Goal: Find specific page/section: Find specific page/section

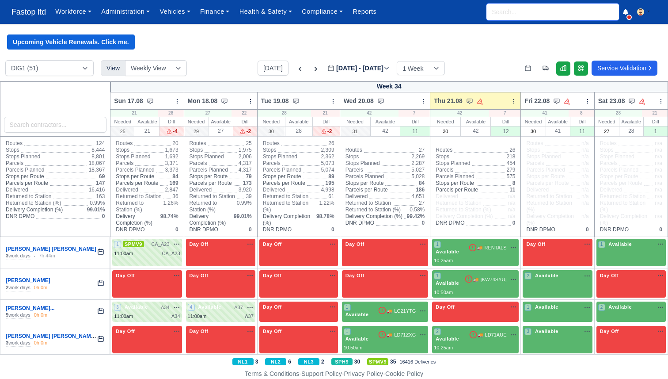
click at [553, 12] on input "search" at bounding box center [553, 12] width 133 height 17
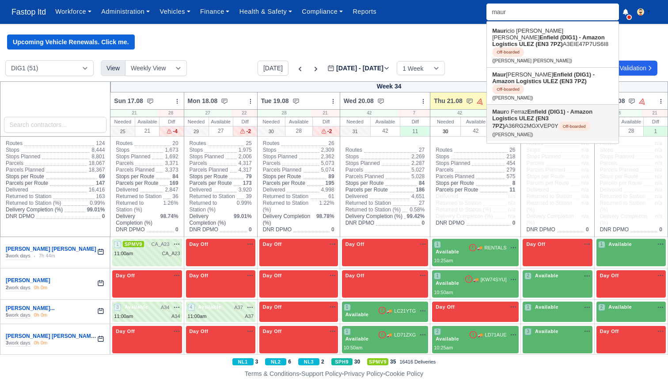
click at [536, 115] on strong "Enfield (DIG1) - Amazon Logistics ULEZ (EN3 7PZ)" at bounding box center [543, 118] width 100 height 21
type input "[PERSON_NAME]"
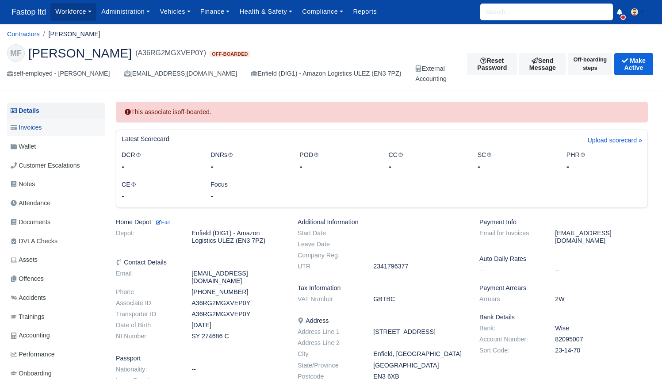
click at [61, 131] on link "Invoices" at bounding box center [56, 127] width 98 height 17
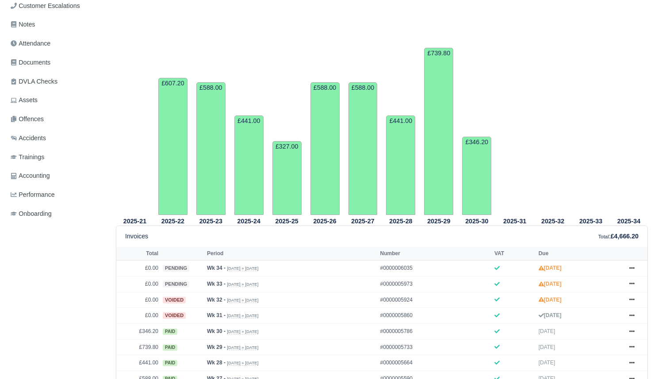
scroll to position [200, 0]
